Goal: Task Accomplishment & Management: Complete application form

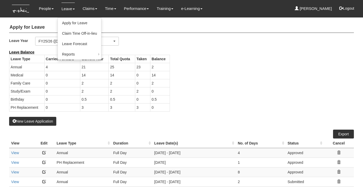
select select "50"
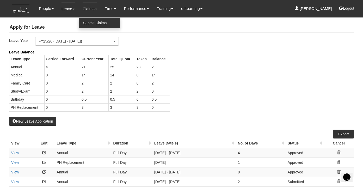
click at [85, 20] on link "Submit Claims" at bounding box center [99, 23] width 41 height 10
click at [89, 24] on link "Submit Claims" at bounding box center [99, 23] width 41 height 10
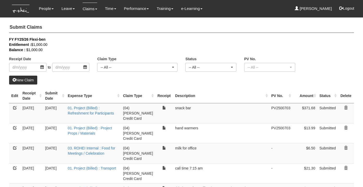
select select "50"
click at [26, 80] on link "New Claim" at bounding box center [23, 79] width 28 height 9
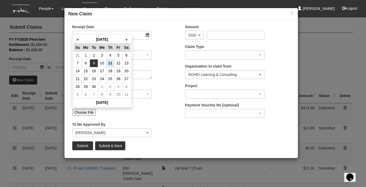
click at [97, 64] on td "9" at bounding box center [94, 63] width 8 height 8
type input "9/9/2025"
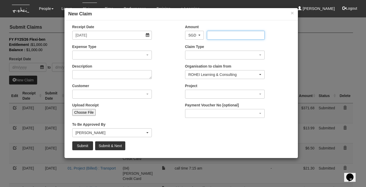
click at [218, 34] on input "Amount" at bounding box center [236, 35] width 58 height 9
type input "19"
click at [123, 58] on div "button" at bounding box center [112, 55] width 79 height 8
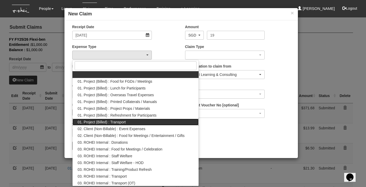
click at [145, 124] on link "01. Project (Billed) : Transport" at bounding box center [136, 121] width 127 height 7
select select "135"
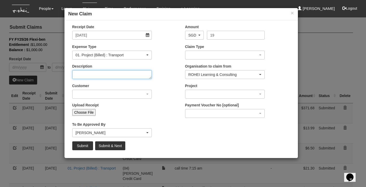
click at [114, 72] on textarea "Description" at bounding box center [112, 74] width 80 height 9
type textarea "call time 7:30 am"
click at [109, 92] on div "button" at bounding box center [112, 94] width 79 height 8
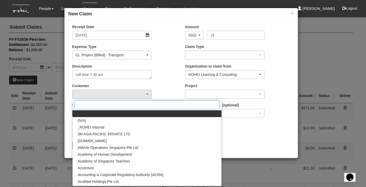
click at [105, 100] on input "Search" at bounding box center [147, 104] width 145 height 9
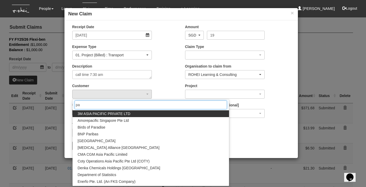
type input "pap"
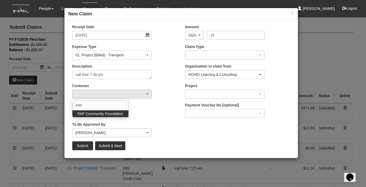
click at [113, 114] on span "PAP Community Foundation" at bounding box center [101, 113] width 46 height 5
select select "608"
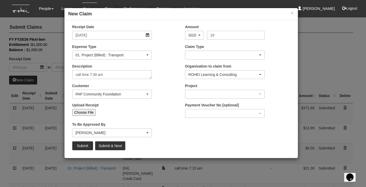
click at [224, 56] on div "button" at bounding box center [225, 55] width 79 height 8
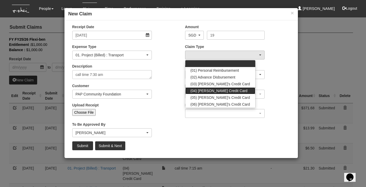
click at [228, 92] on link "(04) Roy's Credit Card" at bounding box center [221, 90] width 70 height 7
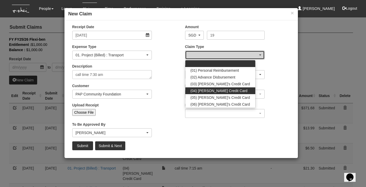
select select "16"
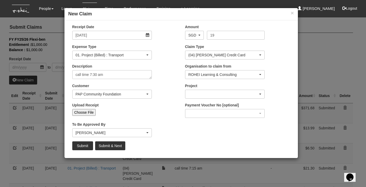
click at [199, 93] on div "button" at bounding box center [225, 94] width 79 height 8
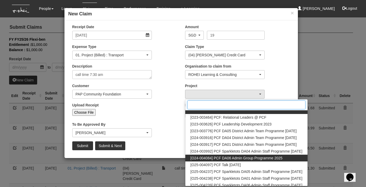
scroll to position [6, 0]
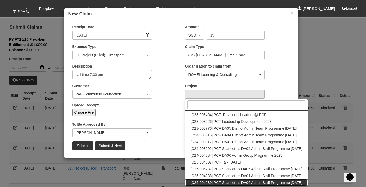
click at [241, 181] on span "[O25-004239] PCF Sparkletots DA06 Admin Staff Programme Sep 2025" at bounding box center [247, 182] width 112 height 5
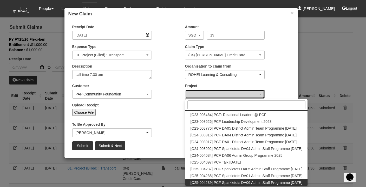
select select "2857"
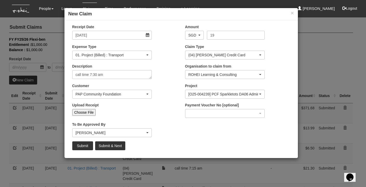
click at [92, 131] on div "[PERSON_NAME]" at bounding box center [111, 132] width 70 height 5
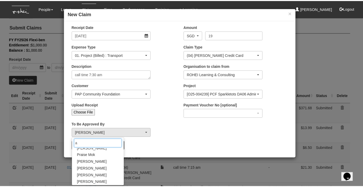
scroll to position [0, 0]
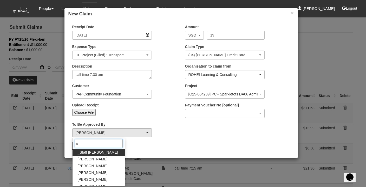
type input "ab"
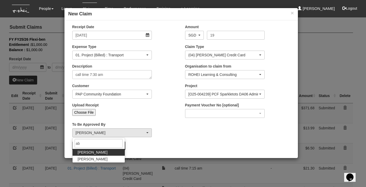
click at [93, 153] on link "[PERSON_NAME]" at bounding box center [99, 152] width 52 height 7
select select "bab5243c-beed-41fc-b362-49a7e6e66dc1"
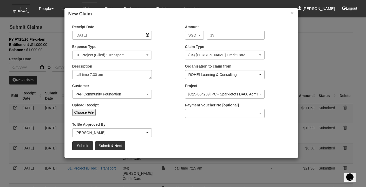
click at [88, 112] on input "Choose File" at bounding box center [84, 112] width 24 height 7
type input "C:\fakepath\sep 9, 19 pcf.pdf"
type input "Choose Another File"
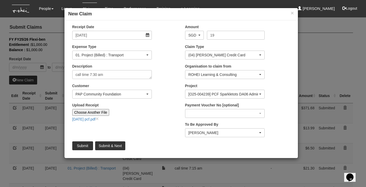
click at [81, 145] on input "Submit" at bounding box center [82, 145] width 21 height 9
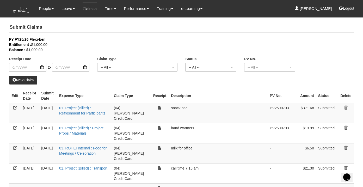
select select "50"
